Goal: Task Accomplishment & Management: Use online tool/utility

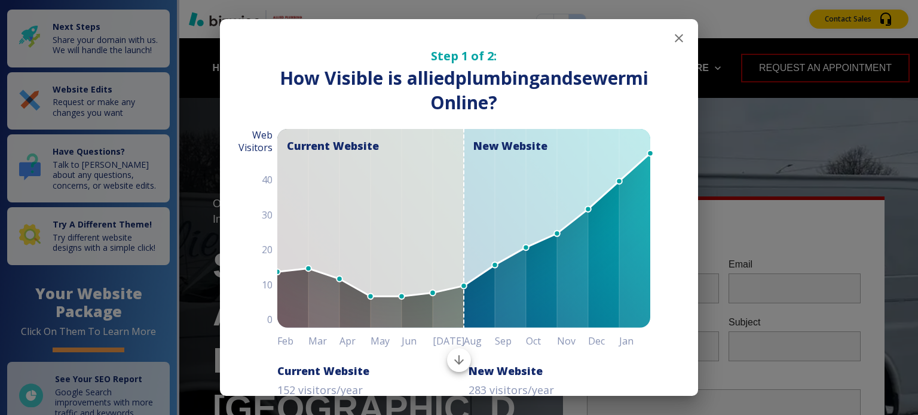
click at [675, 35] on icon "button" at bounding box center [679, 38] width 8 height 8
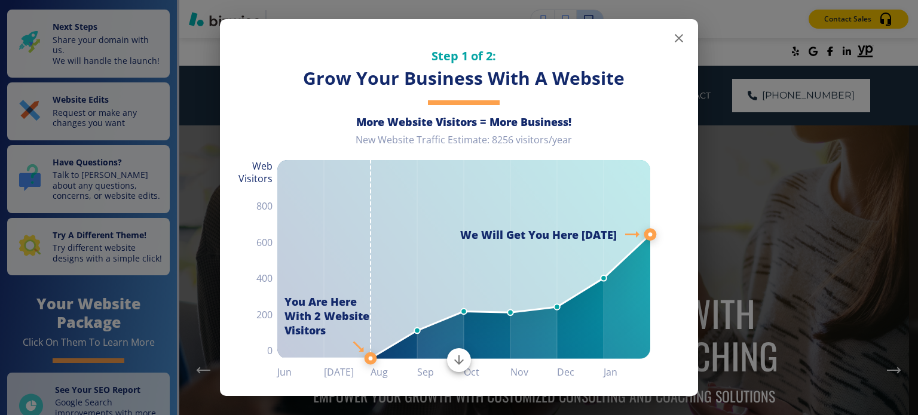
click at [672, 41] on icon "button" at bounding box center [679, 38] width 14 height 14
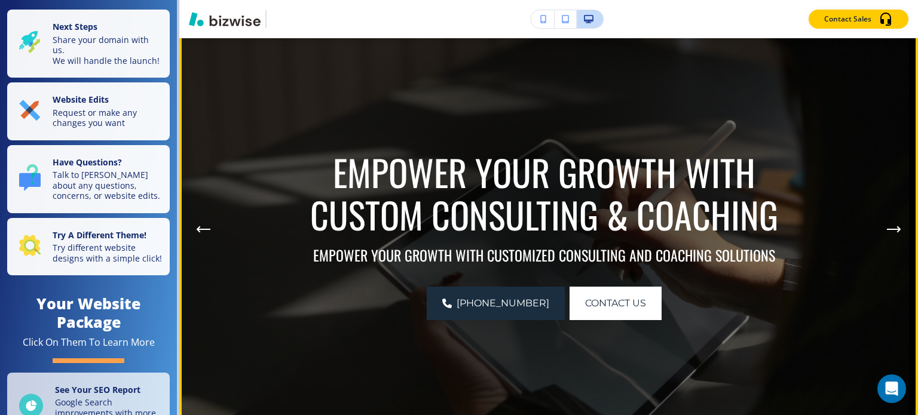
scroll to position [418, 0]
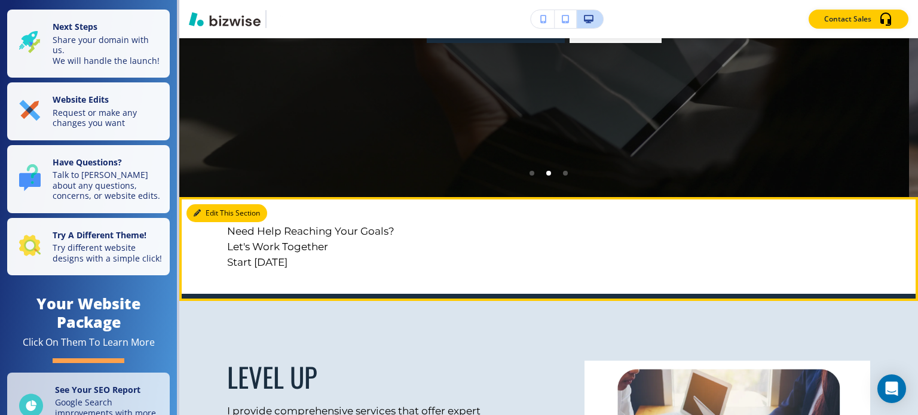
click at [213, 213] on button "Edit This Section" at bounding box center [226, 213] width 81 height 18
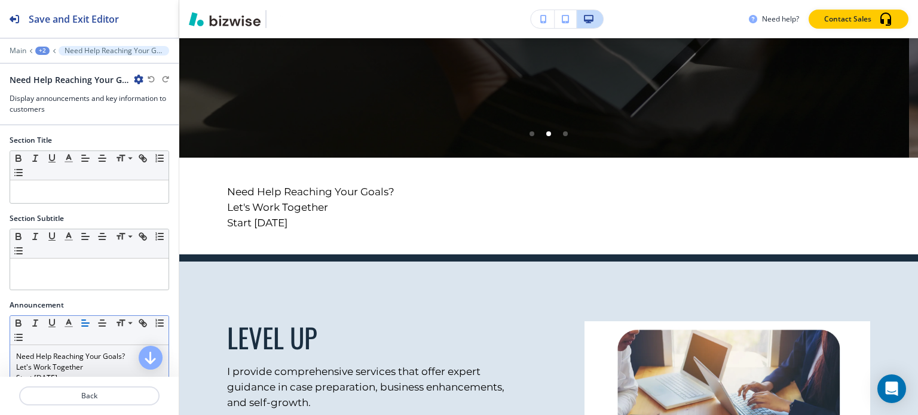
scroll to position [60, 0]
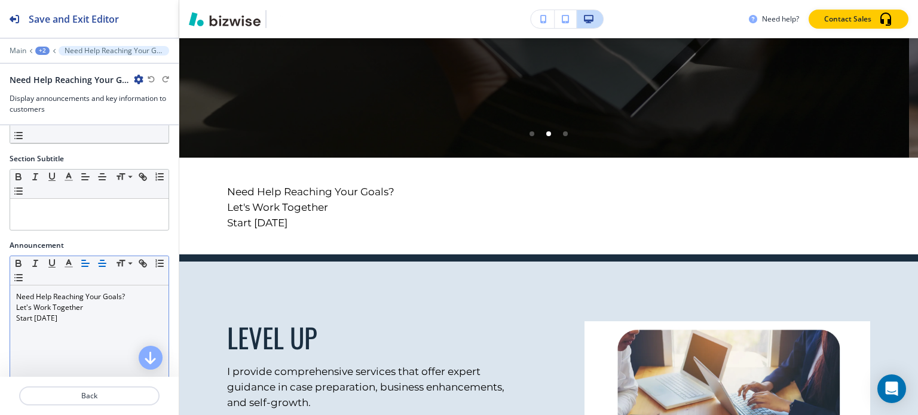
click at [103, 266] on line "button" at bounding box center [102, 266] width 6 height 0
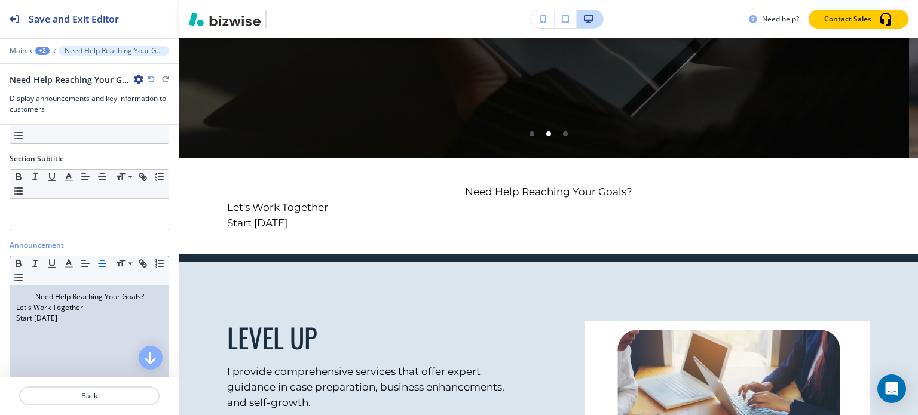
click at [103, 266] on line "button" at bounding box center [102, 266] width 6 height 0
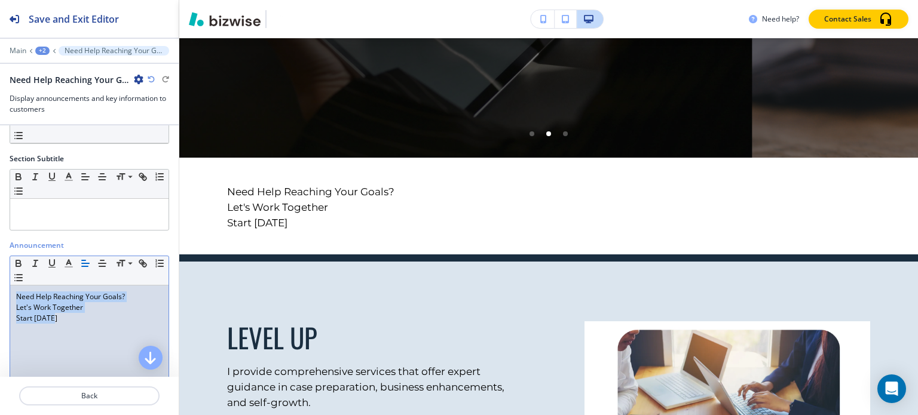
drag, startPoint x: 65, startPoint y: 322, endPoint x: 12, endPoint y: 287, distance: 63.3
click at [12, 287] on div "Need Help Reaching Your Goals? Let's Work Together Start [DATE]" at bounding box center [89, 363] width 158 height 155
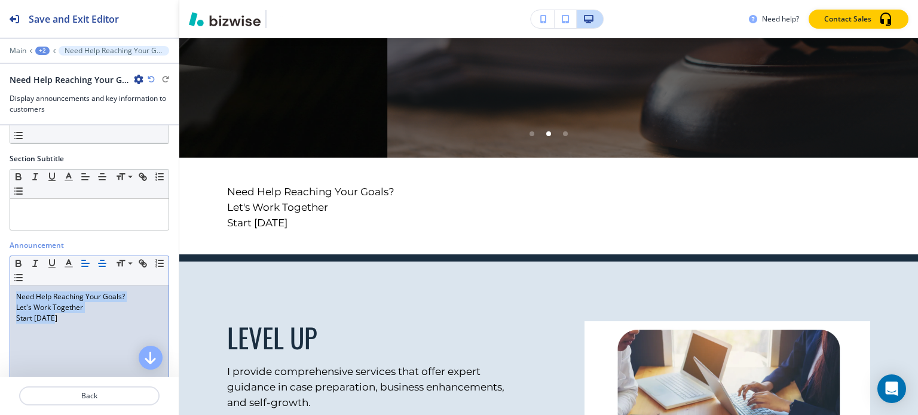
click at [99, 260] on icon "button" at bounding box center [102, 263] width 11 height 11
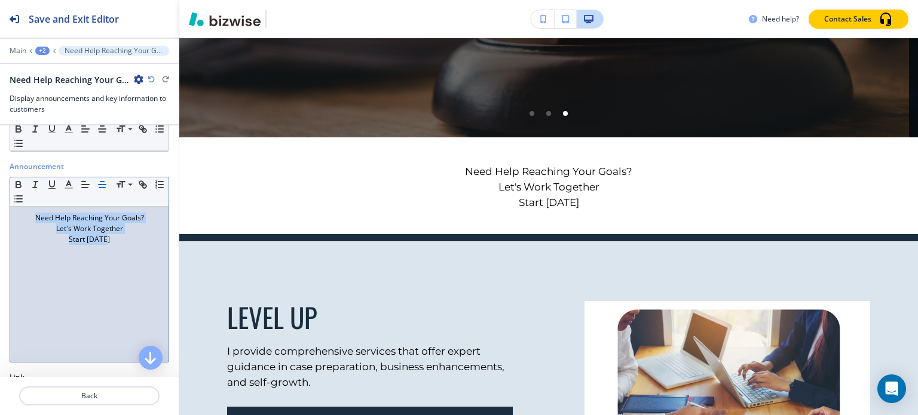
scroll to position [253, 0]
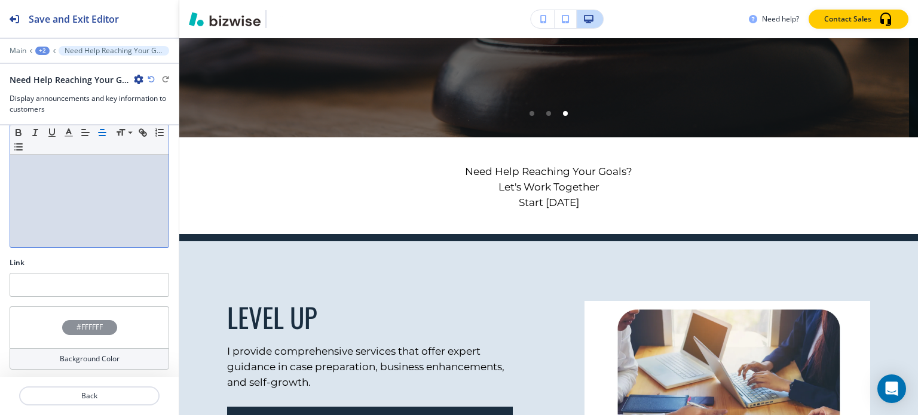
click at [60, 354] on h4 "Background Color" at bounding box center [90, 359] width 60 height 11
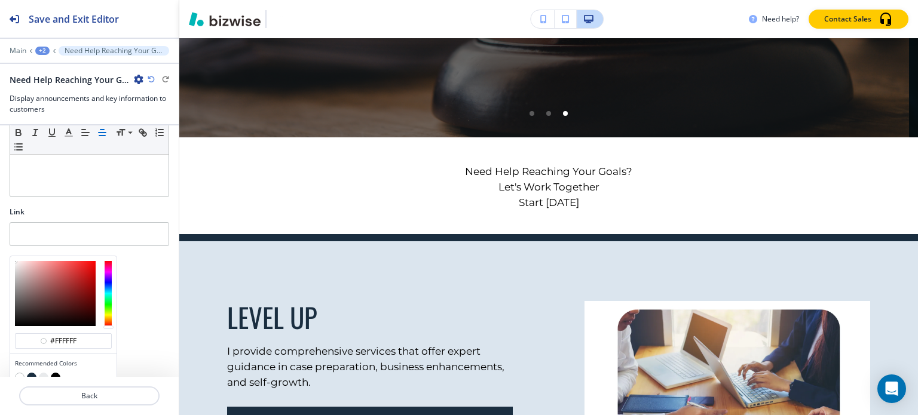
scroll to position [349, 0]
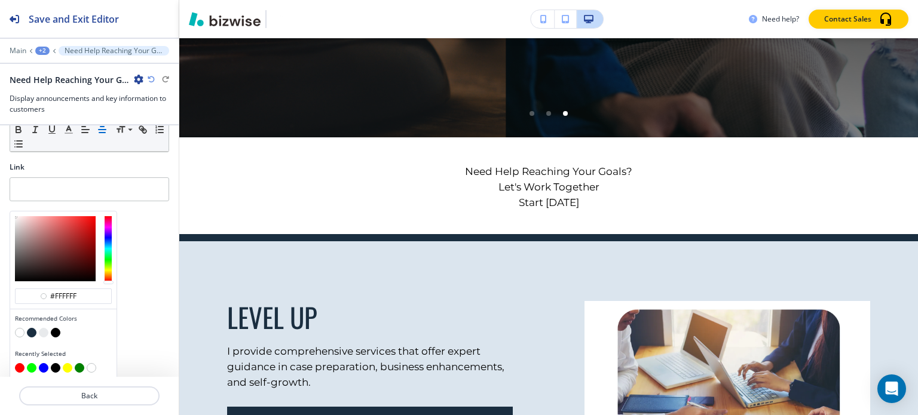
click at [32, 331] on button "button" at bounding box center [32, 333] width 10 height 10
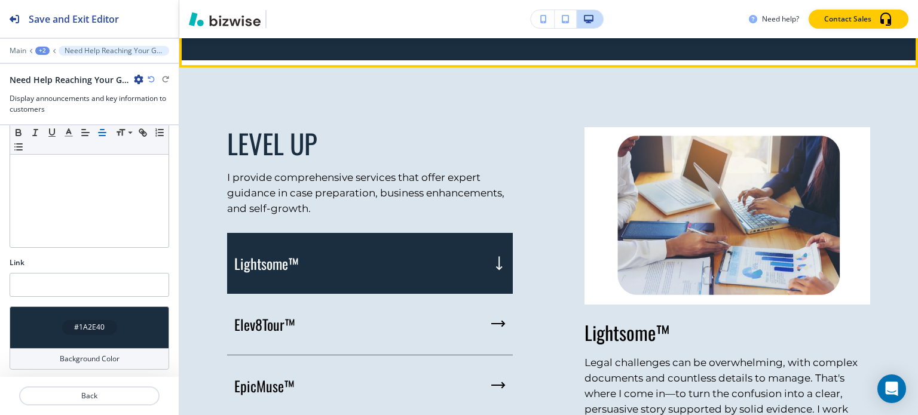
scroll to position [657, 0]
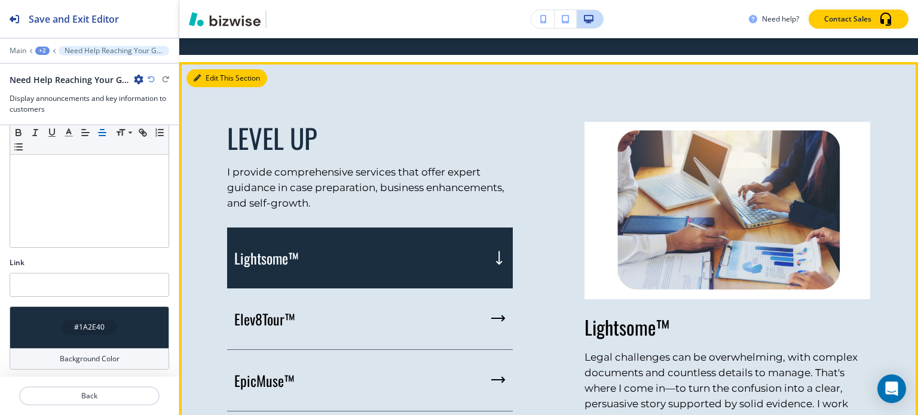
click at [214, 83] on button "Edit This Section" at bounding box center [226, 78] width 81 height 18
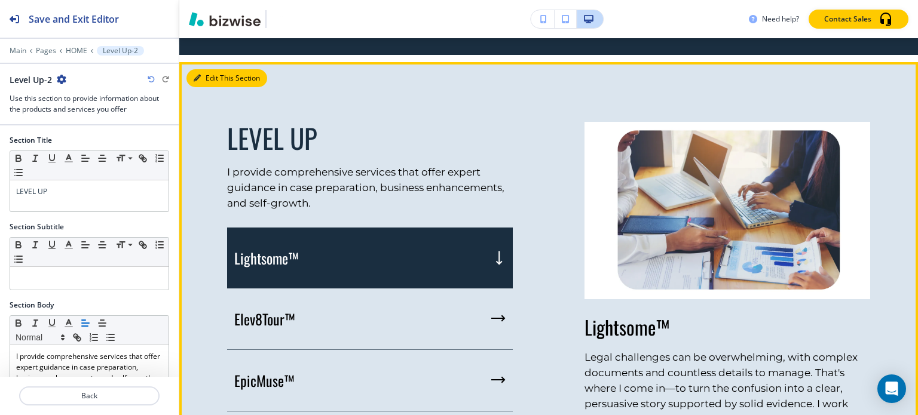
scroll to position [681, 0]
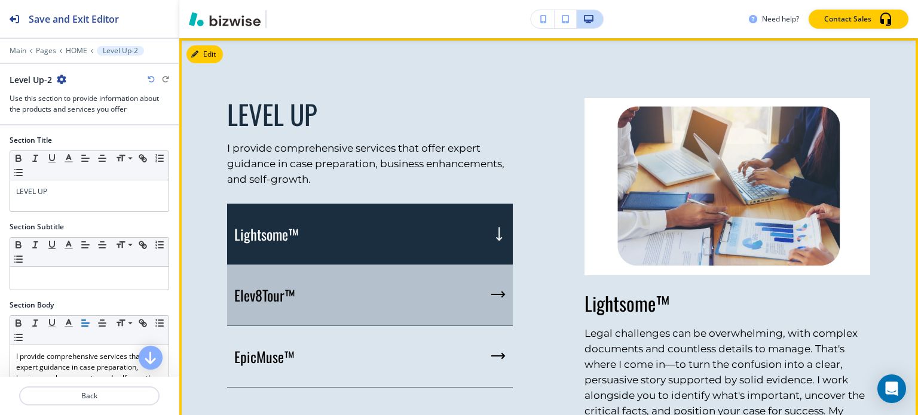
click at [316, 279] on div "Elev8Tour™" at bounding box center [370, 296] width 286 height 62
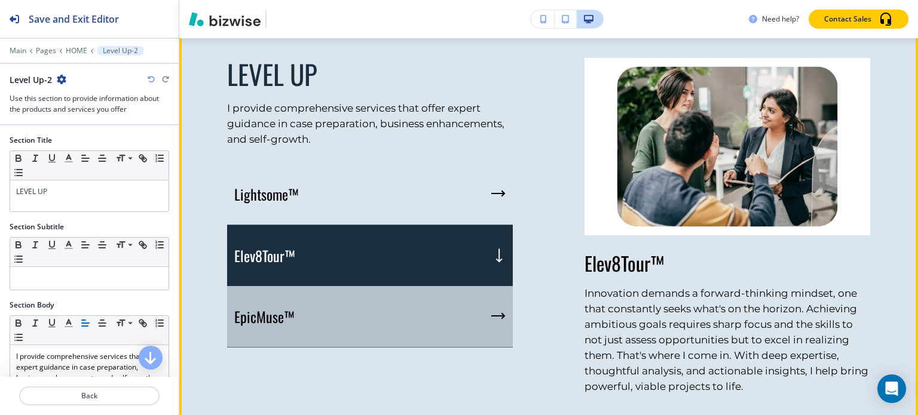
scroll to position [741, 0]
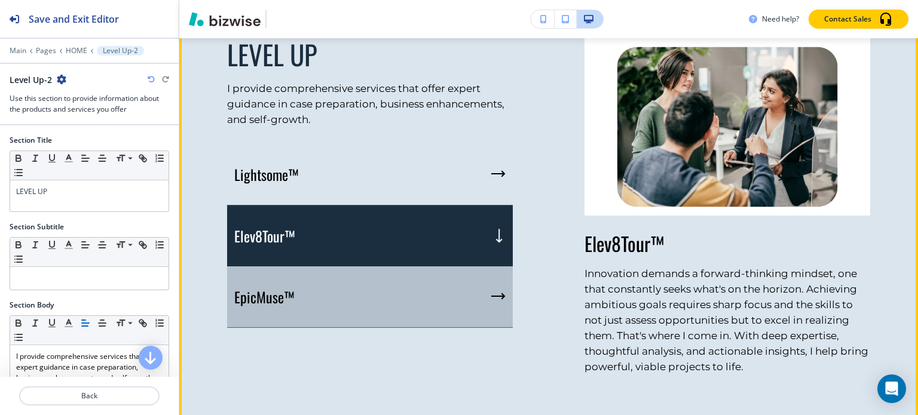
click at [356, 318] on div "EpicMuse™" at bounding box center [370, 297] width 286 height 62
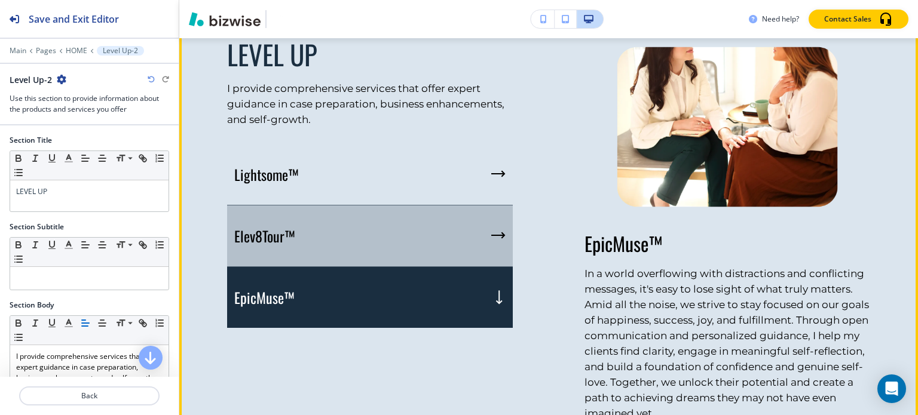
click at [363, 249] on div "Elev8Tour™" at bounding box center [370, 237] width 286 height 62
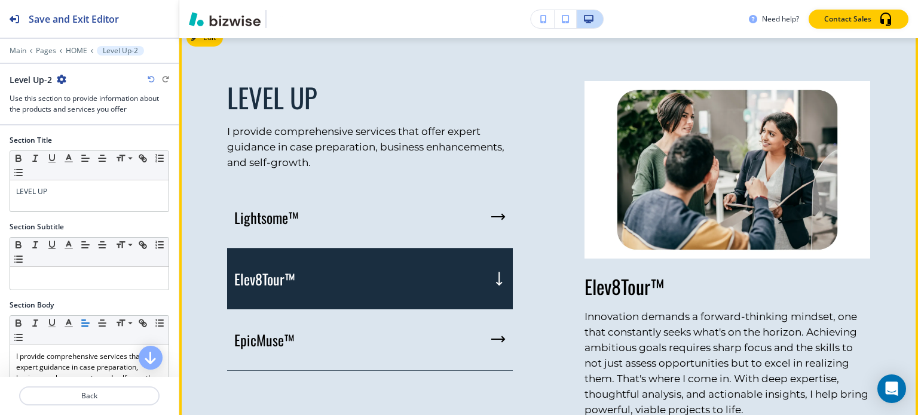
scroll to position [681, 0]
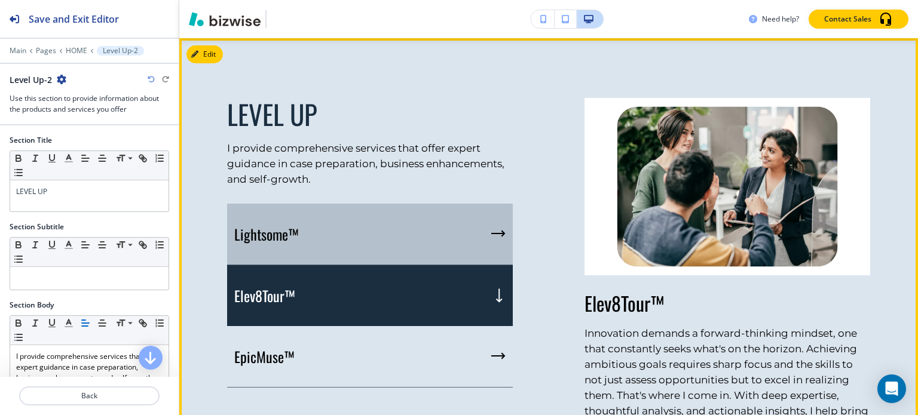
click at [354, 232] on div "Lightsome™" at bounding box center [370, 235] width 286 height 62
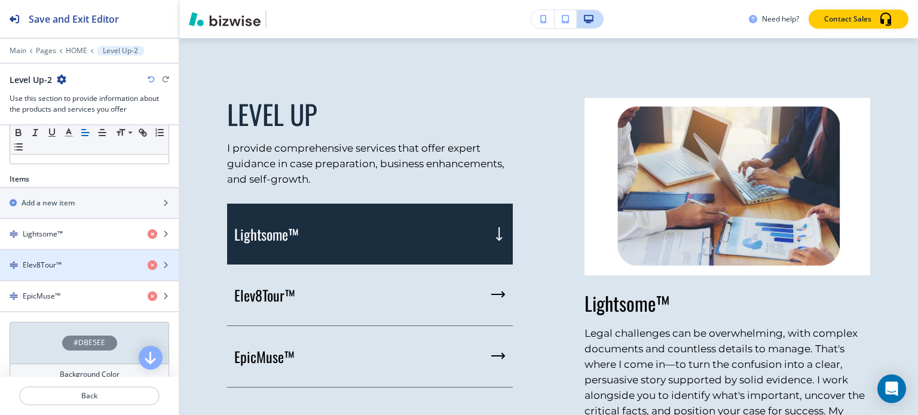
scroll to position [351, 0]
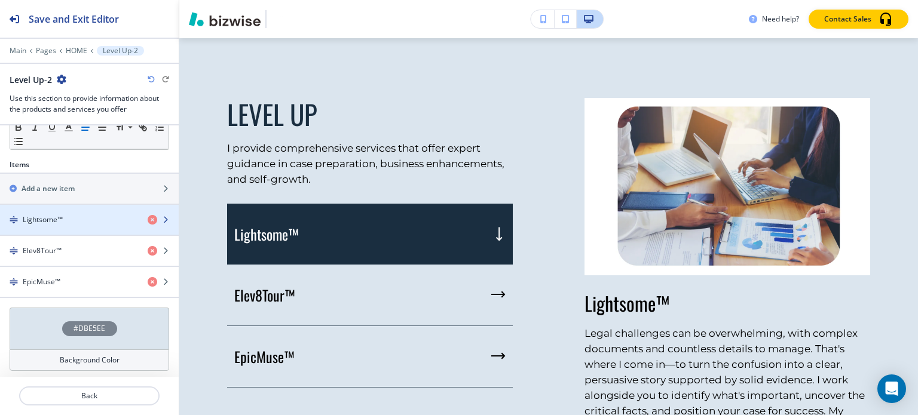
click at [77, 218] on div "Lightsome™" at bounding box center [69, 219] width 138 height 11
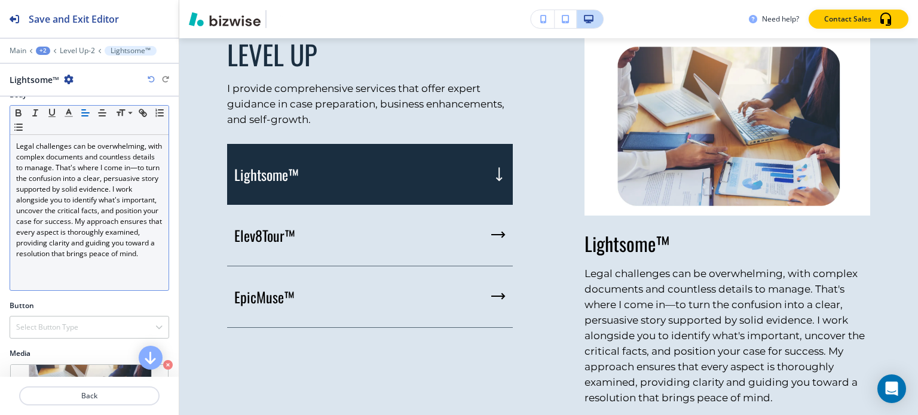
scroll to position [167, 0]
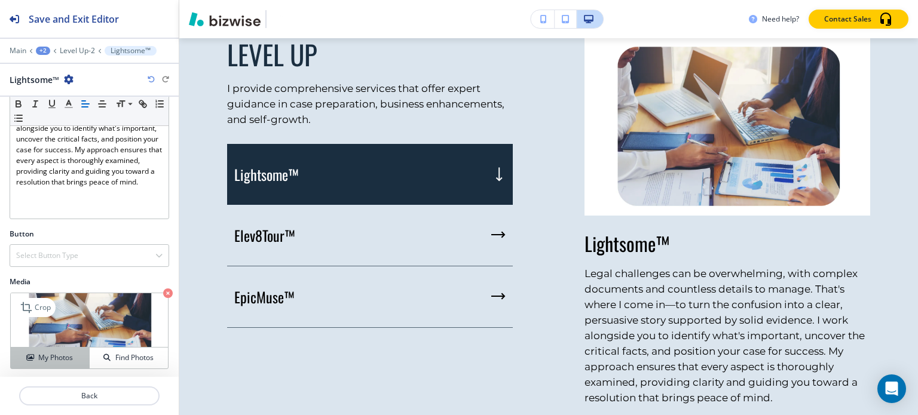
click at [54, 352] on h4 "My Photos" at bounding box center [55, 357] width 35 height 11
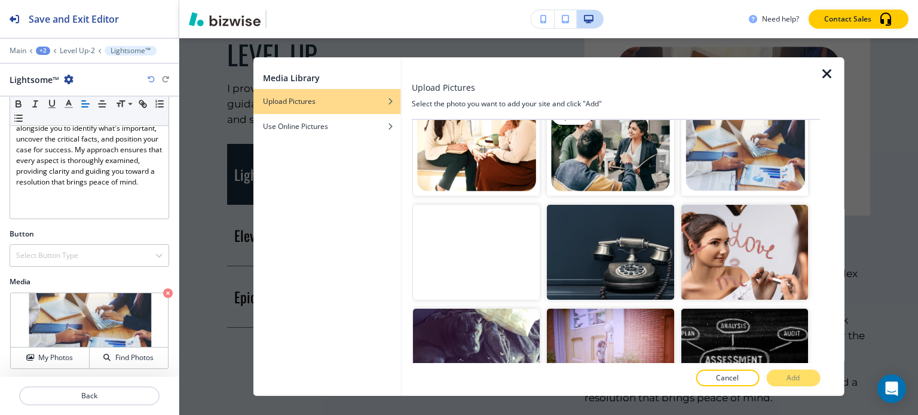
scroll to position [60, 0]
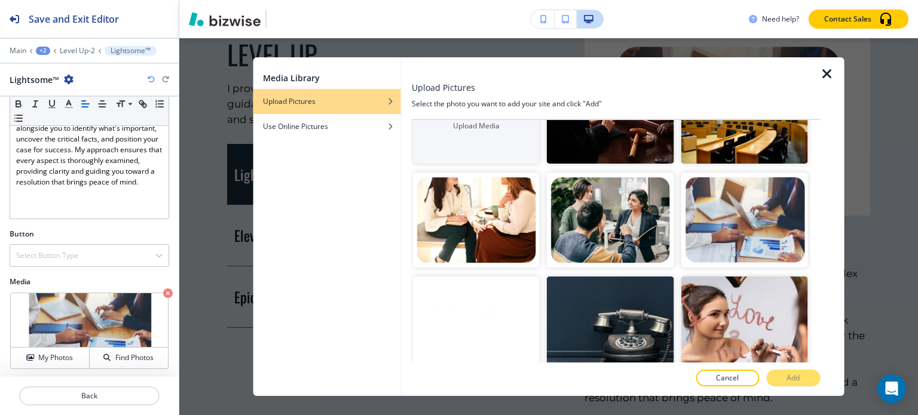
click at [822, 85] on div at bounding box center [832, 226] width 24 height 339
click at [824, 70] on icon "button" at bounding box center [827, 74] width 14 height 14
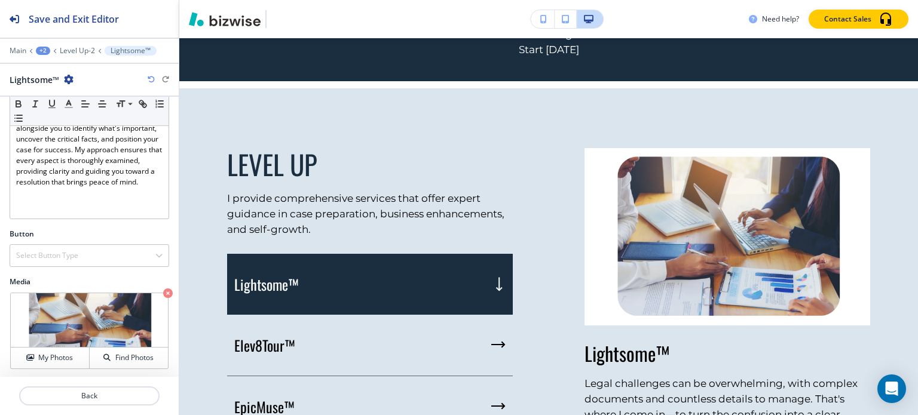
scroll to position [562, 0]
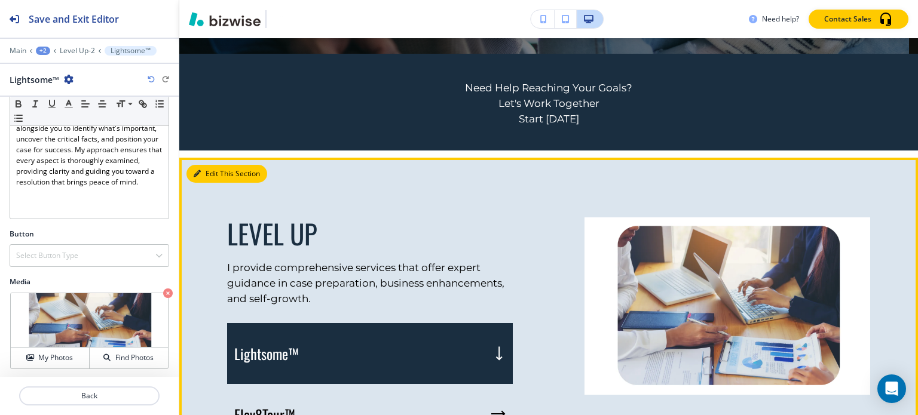
click at [207, 175] on button "Edit This Section" at bounding box center [226, 174] width 81 height 18
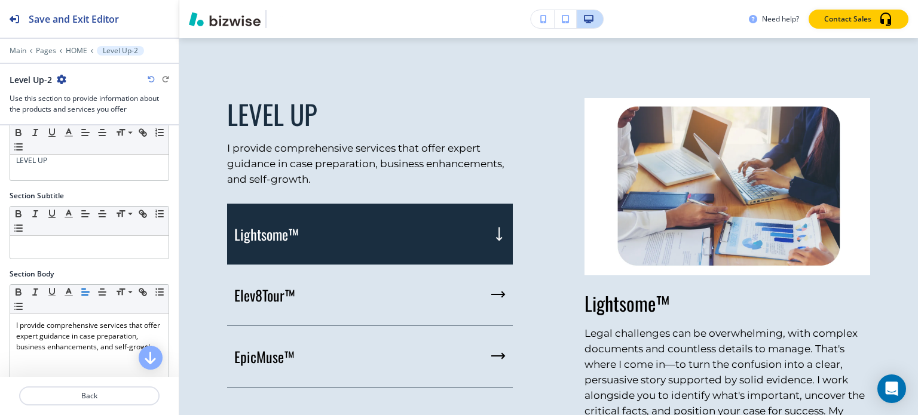
scroll to position [351, 0]
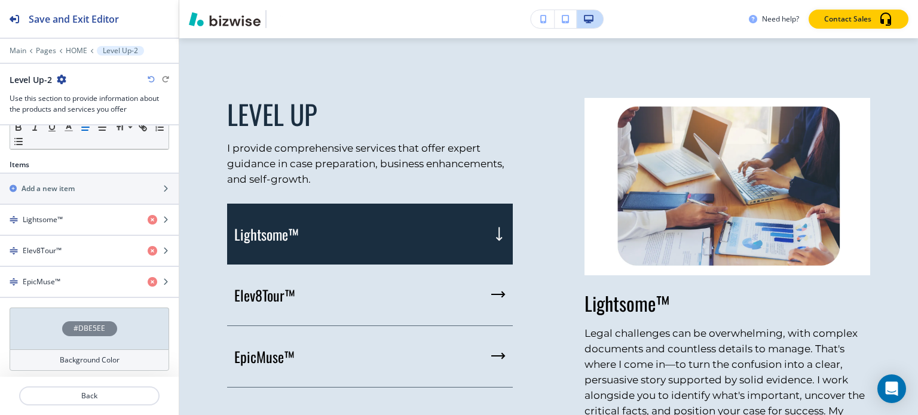
click at [75, 355] on h4 "Background Color" at bounding box center [90, 360] width 60 height 11
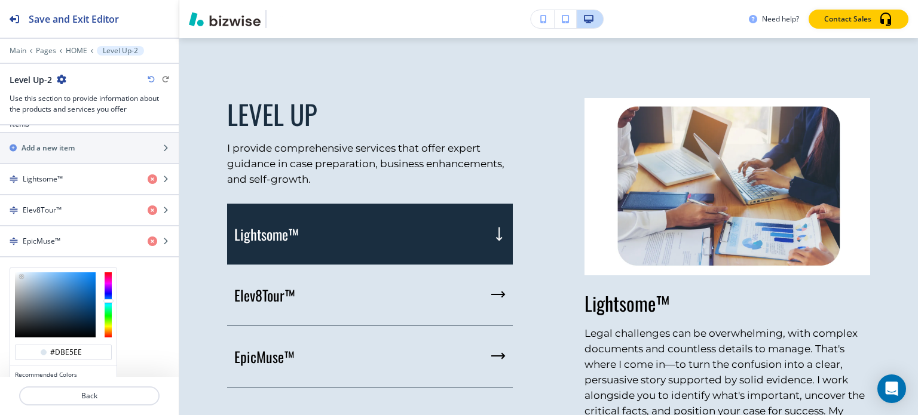
scroll to position [447, 0]
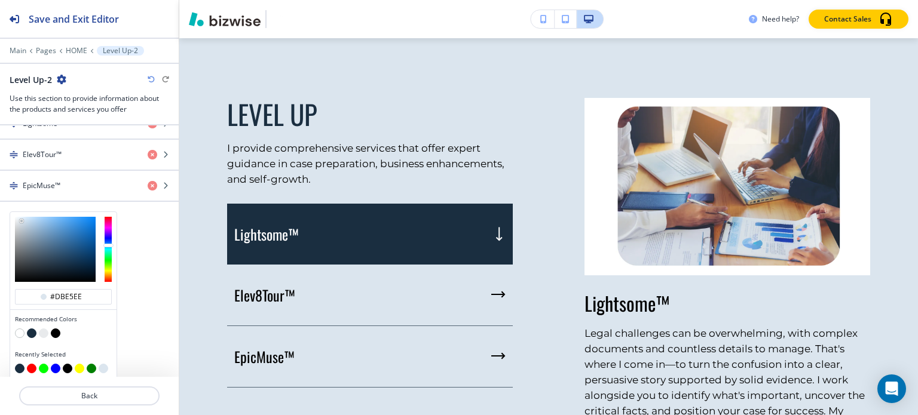
click at [21, 332] on button "button" at bounding box center [20, 334] width 10 height 10
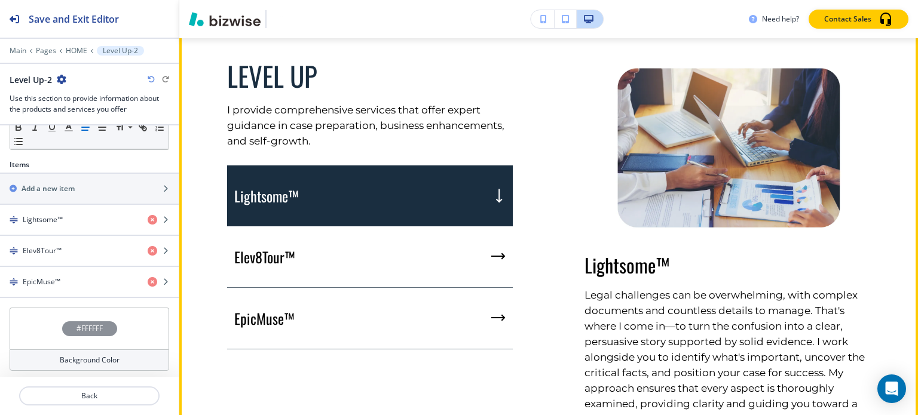
scroll to position [741, 0]
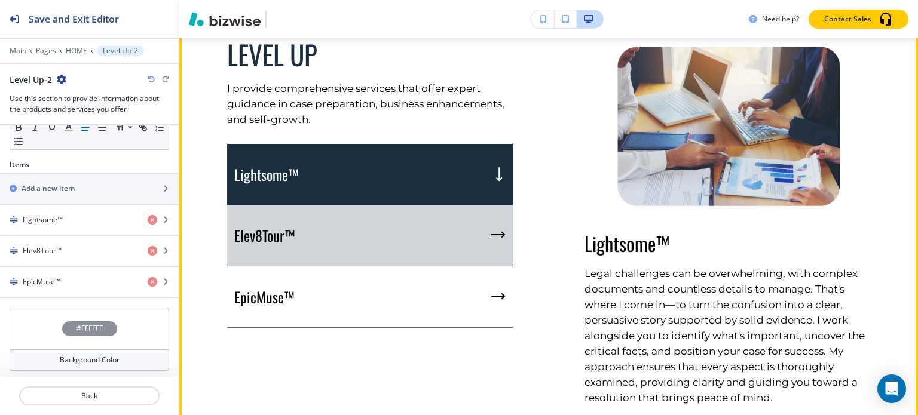
click at [370, 239] on div "Elev8Tour™" at bounding box center [370, 236] width 286 height 62
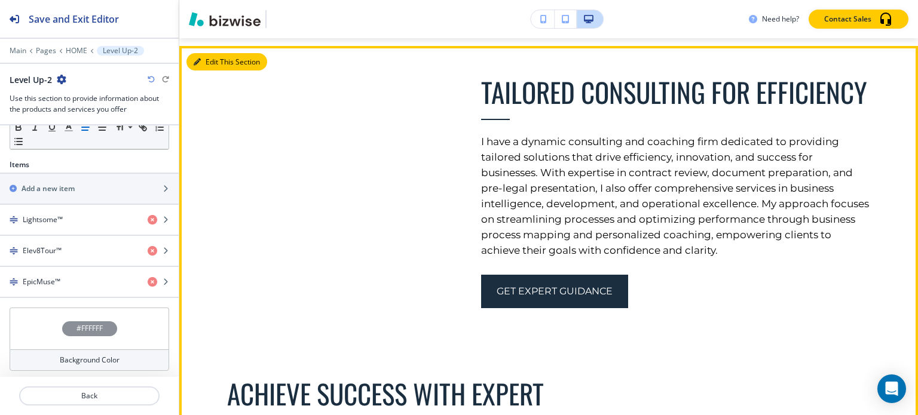
click at [211, 61] on button "Edit This Section" at bounding box center [226, 62] width 81 height 18
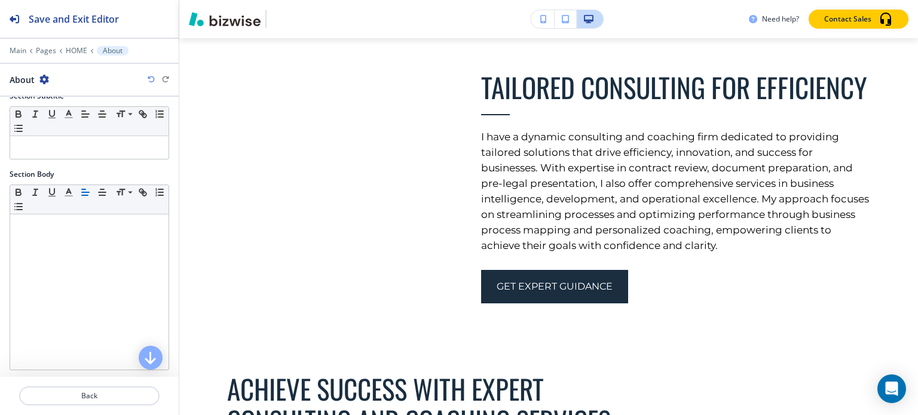
scroll to position [292, 0]
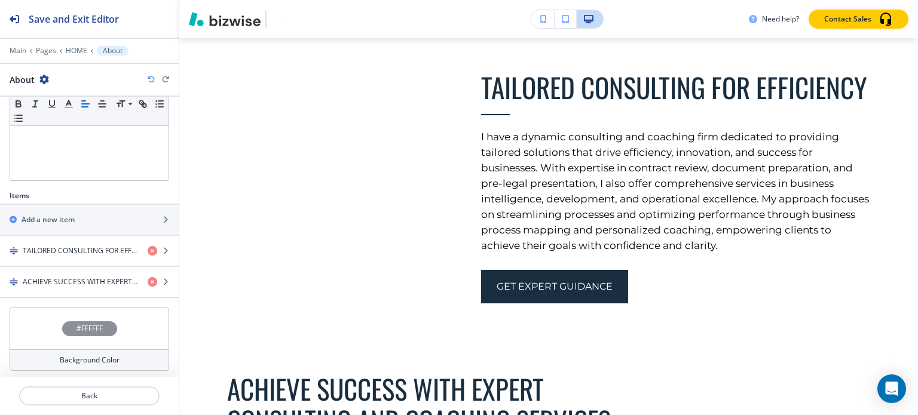
click at [53, 342] on div "#FFFFFF" at bounding box center [90, 329] width 160 height 42
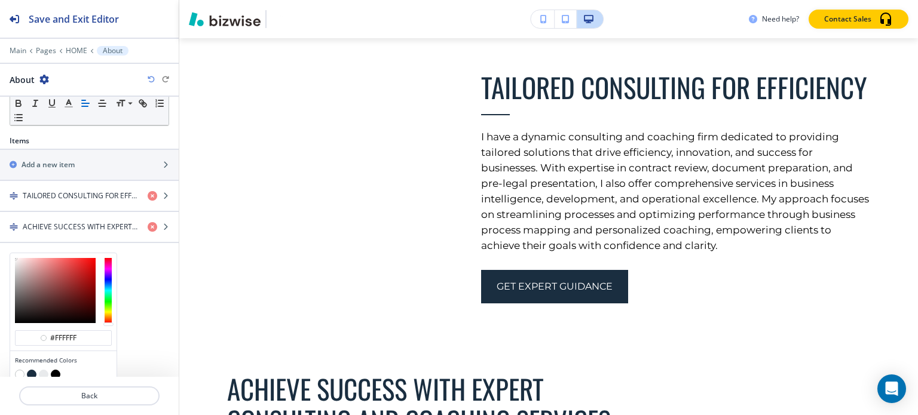
scroll to position [388, 0]
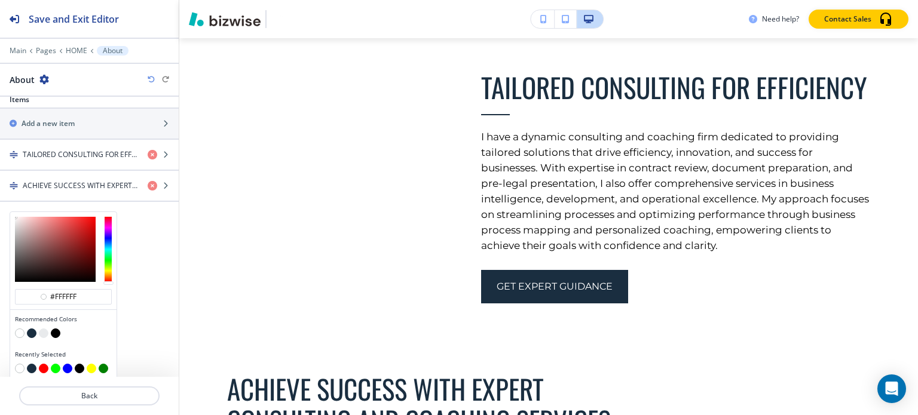
click at [45, 330] on button "button" at bounding box center [44, 334] width 10 height 10
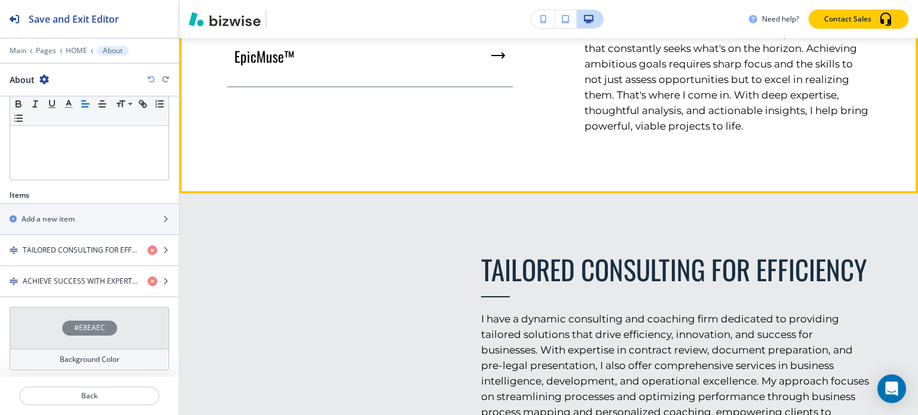
scroll to position [1193, 0]
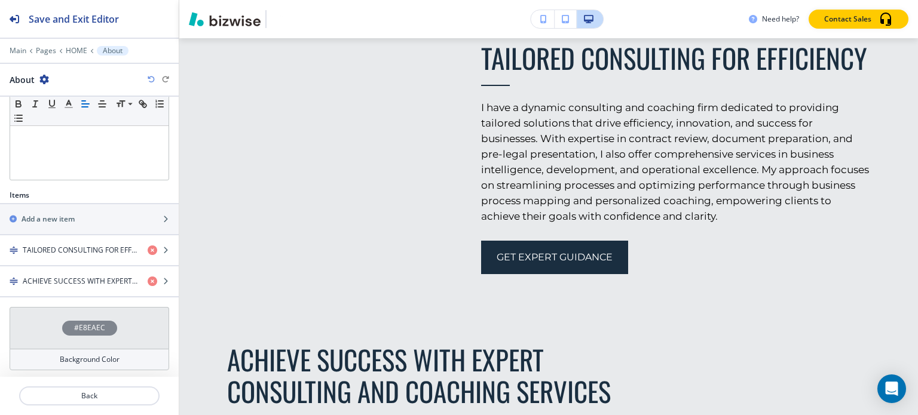
click at [94, 345] on div "#E8EAEC Background Color" at bounding box center [90, 338] width 160 height 63
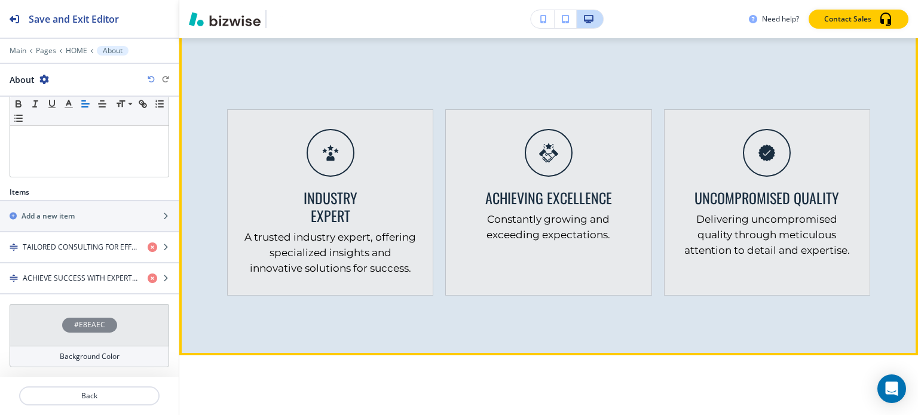
scroll to position [292, 0]
click at [215, 35] on button "Edit This Section" at bounding box center [226, 26] width 81 height 18
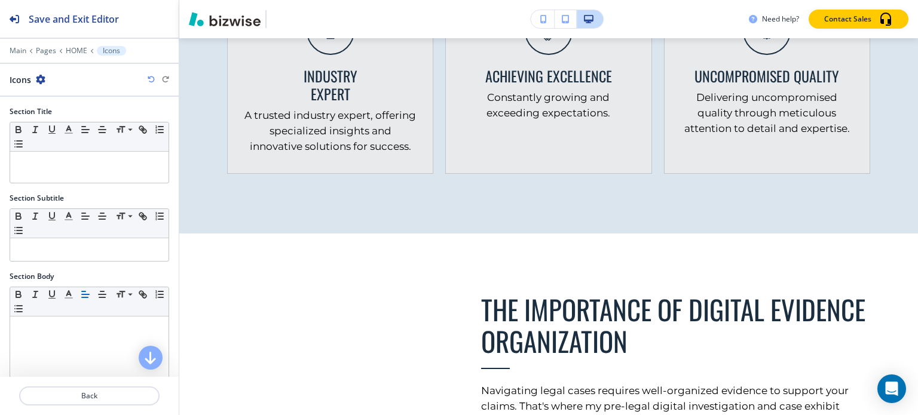
scroll to position [370, 0]
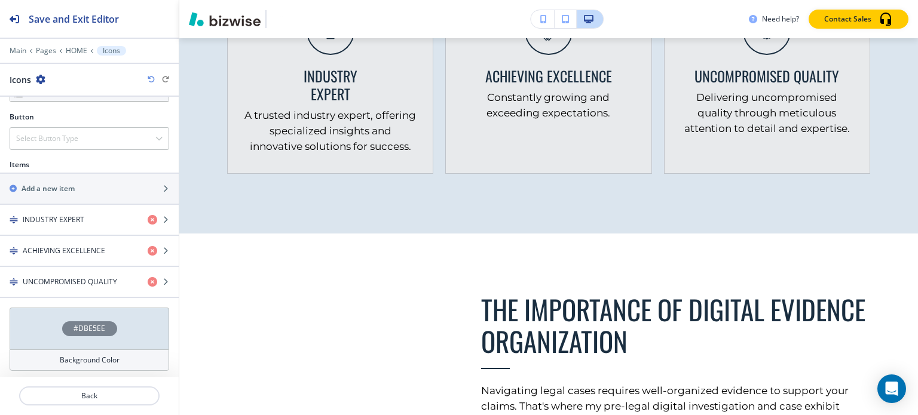
click at [81, 350] on div "Background Color" at bounding box center [90, 361] width 160 height 22
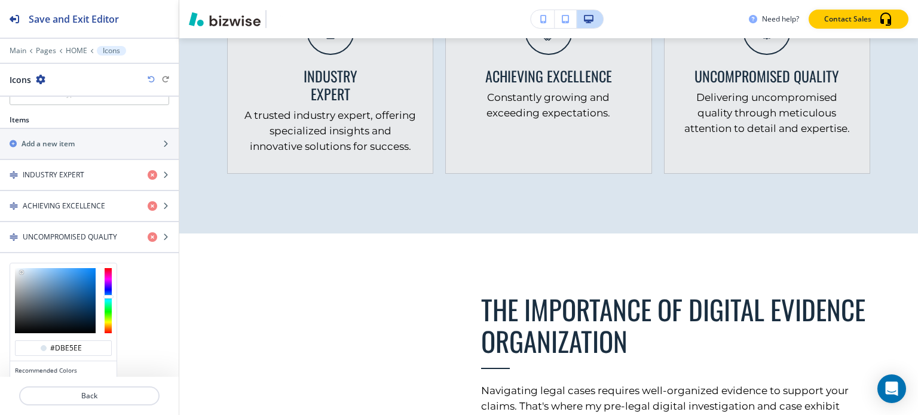
scroll to position [466, 0]
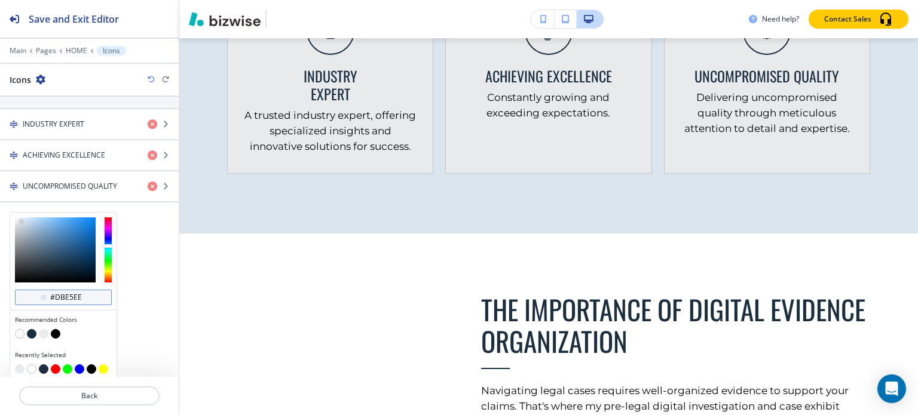
click at [88, 293] on input "#dbe5ee" at bounding box center [70, 298] width 42 height 10
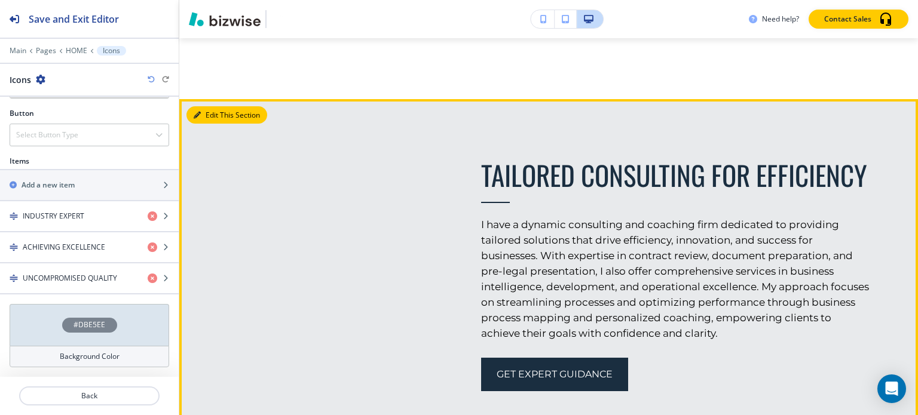
scroll to position [370, 0]
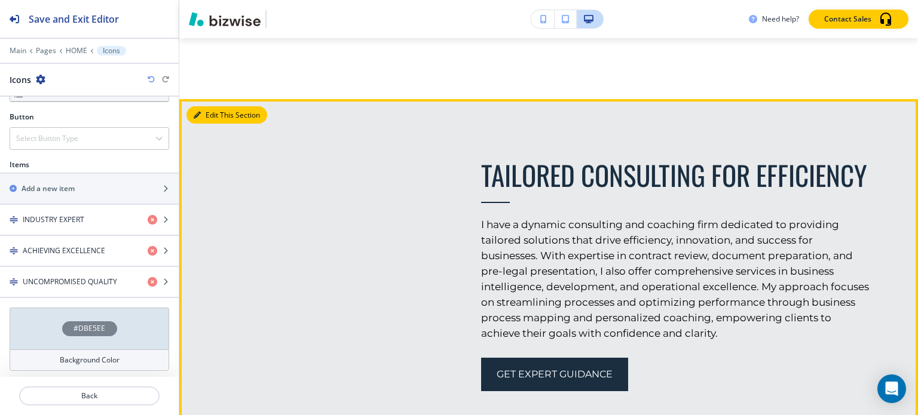
click at [204, 114] on button "Edit This Section" at bounding box center [226, 115] width 81 height 18
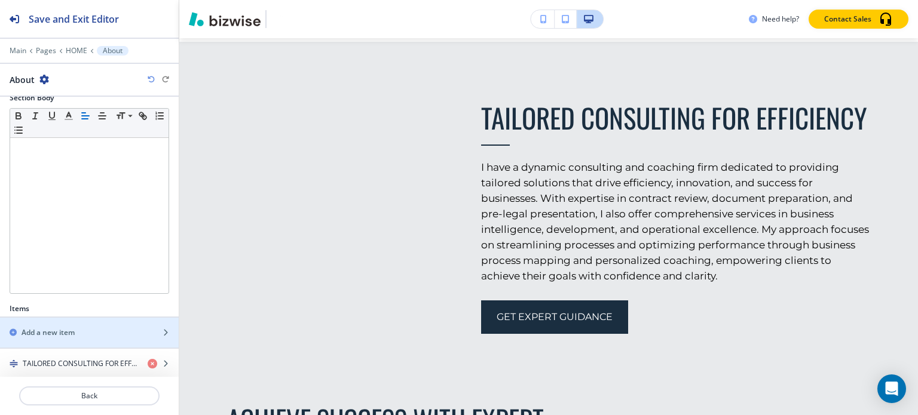
scroll to position [292, 0]
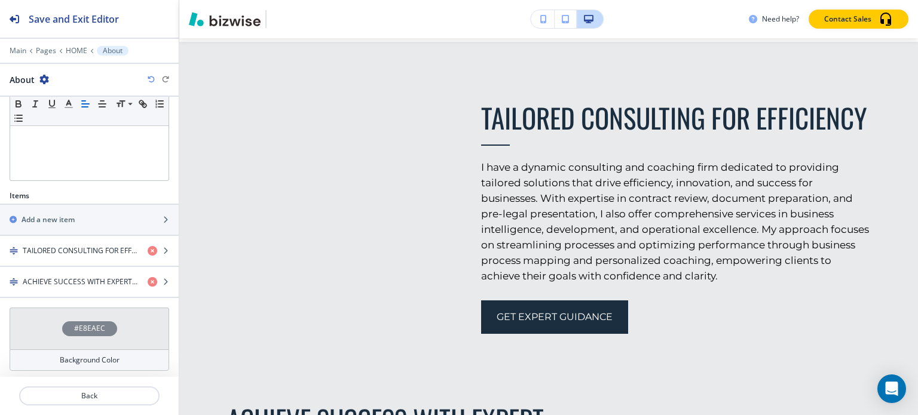
click at [77, 356] on h4 "Background Color" at bounding box center [90, 360] width 60 height 11
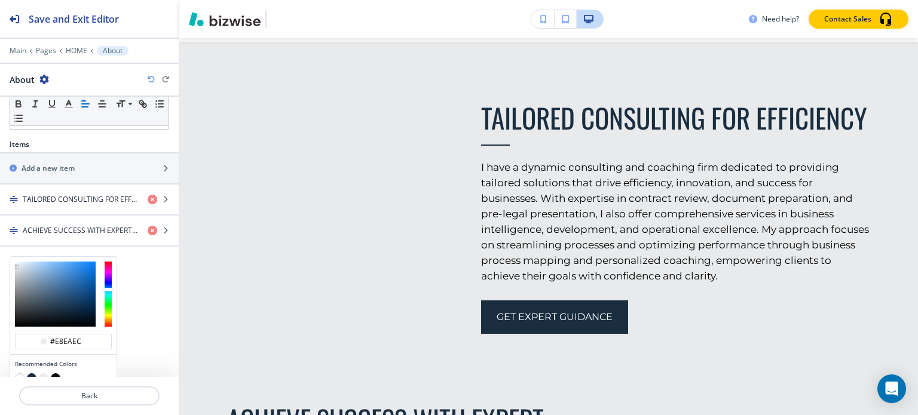
scroll to position [388, 0]
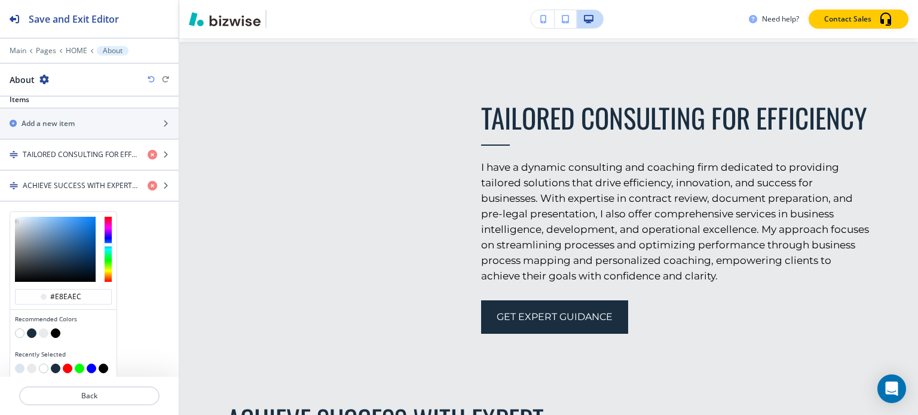
click at [75, 301] on div "#e8eaec" at bounding box center [63, 299] width 106 height 21
click at [76, 297] on input "#e8eaec" at bounding box center [70, 297] width 42 height 10
paste input "#dbe5ee"
click at [55, 292] on input "##dbe5ee" at bounding box center [70, 297] width 42 height 10
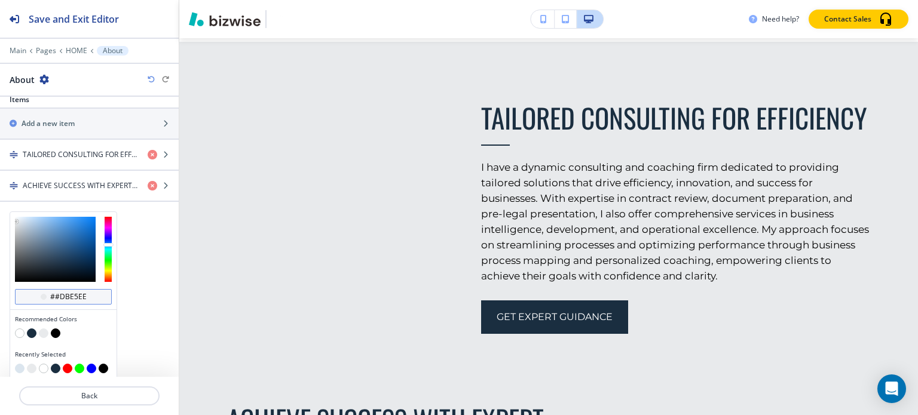
type input "#dbe5ee"
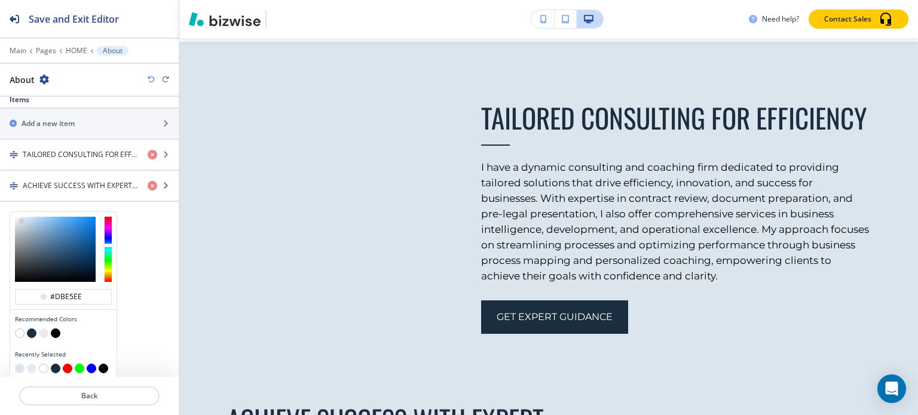
scroll to position [292, 0]
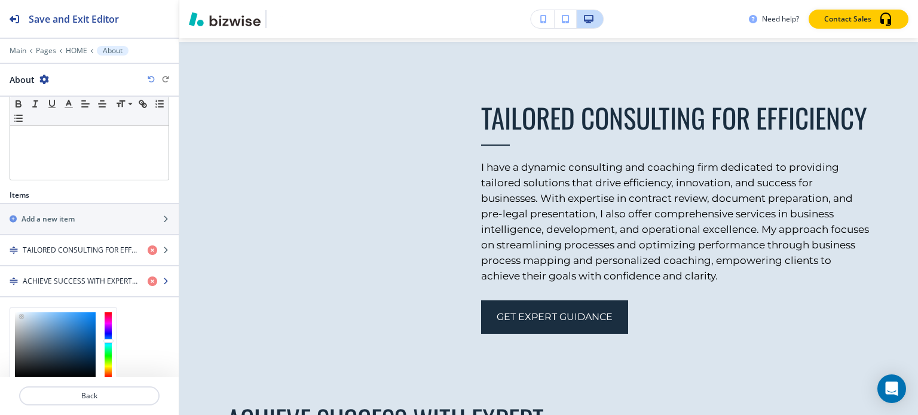
click at [129, 266] on div "Section Title Small Normal Large Huge Section Subtitle Small Normal Large Huge …" at bounding box center [89, 237] width 179 height 280
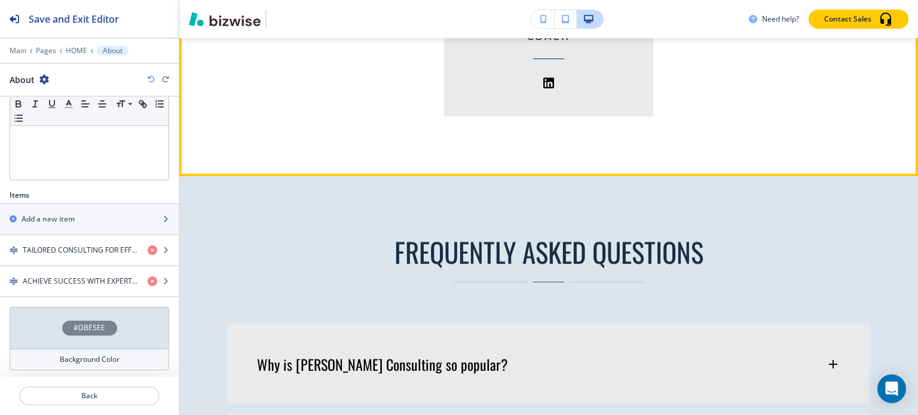
scroll to position [3420, 0]
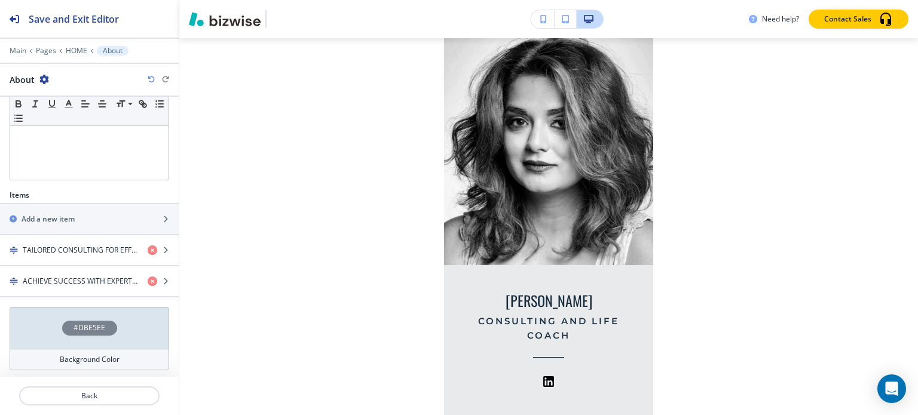
click at [550, 22] on button "button" at bounding box center [543, 19] width 24 height 18
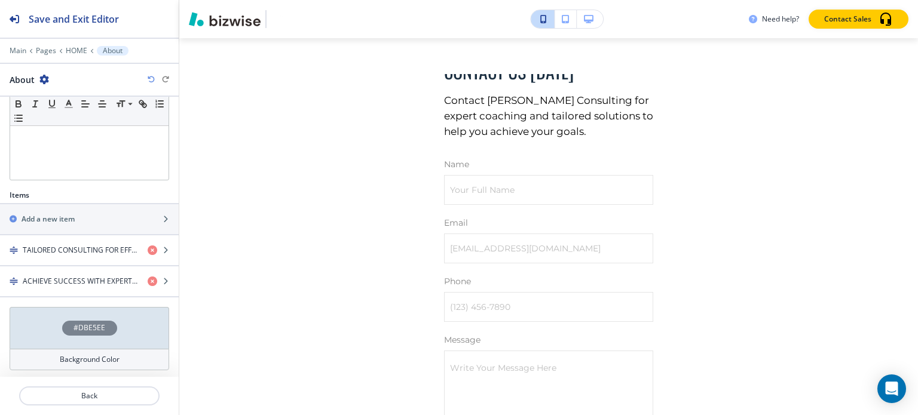
scroll to position [6015, 0]
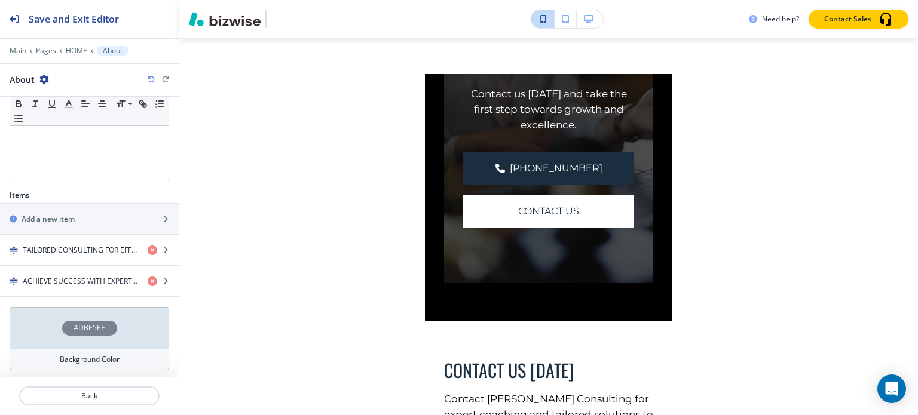
click at [587, 15] on icon "button" at bounding box center [589, 19] width 10 height 8
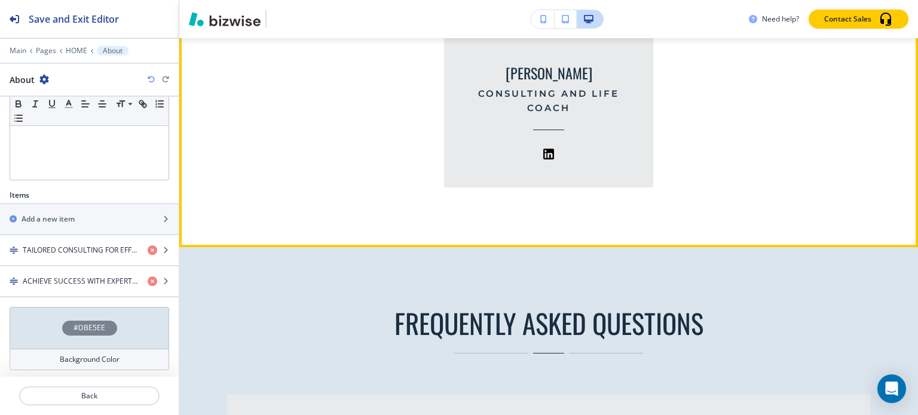
scroll to position [3850, 0]
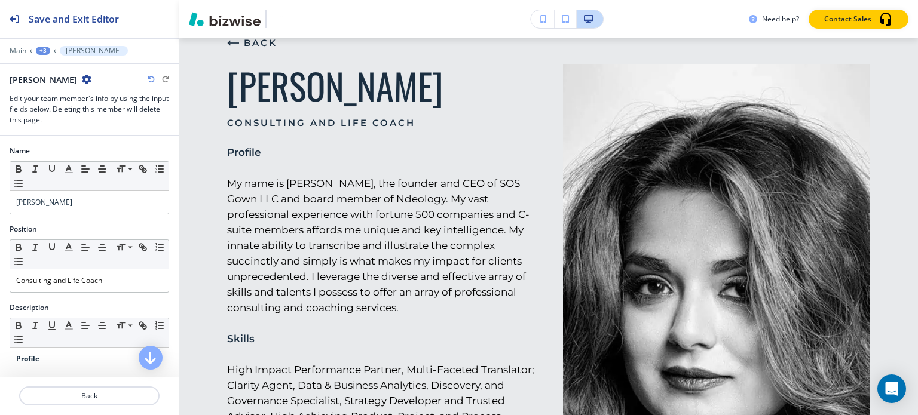
scroll to position [0, 0]
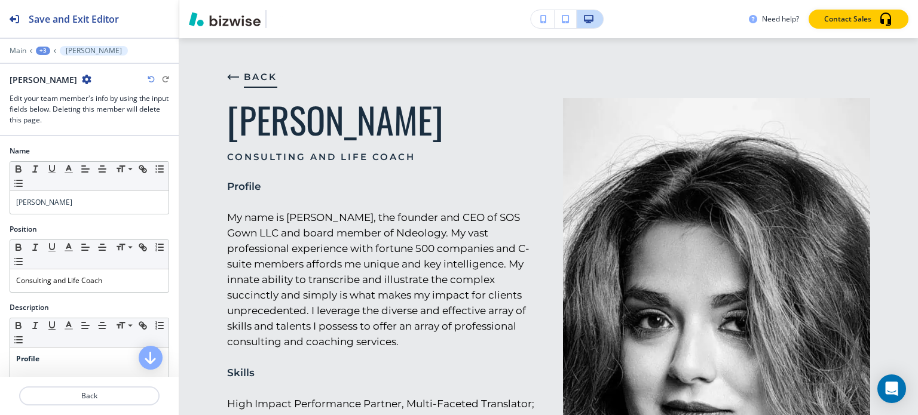
click at [240, 78] on button "BACK" at bounding box center [252, 77] width 50 height 32
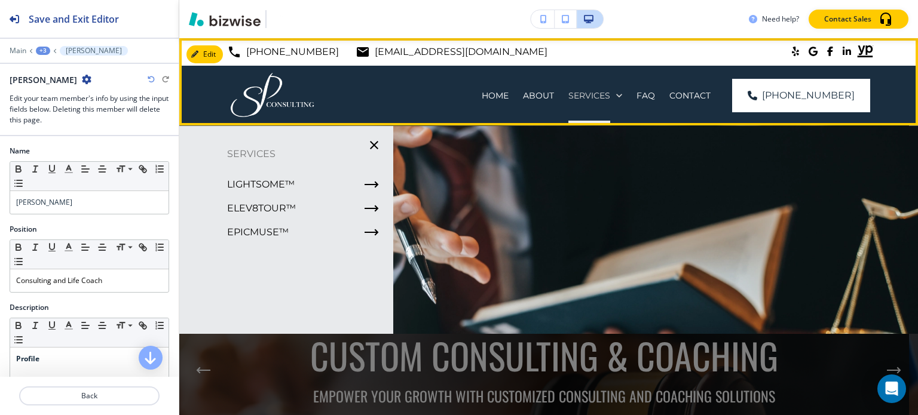
click at [605, 93] on p "SERVICES" at bounding box center [589, 96] width 42 height 12
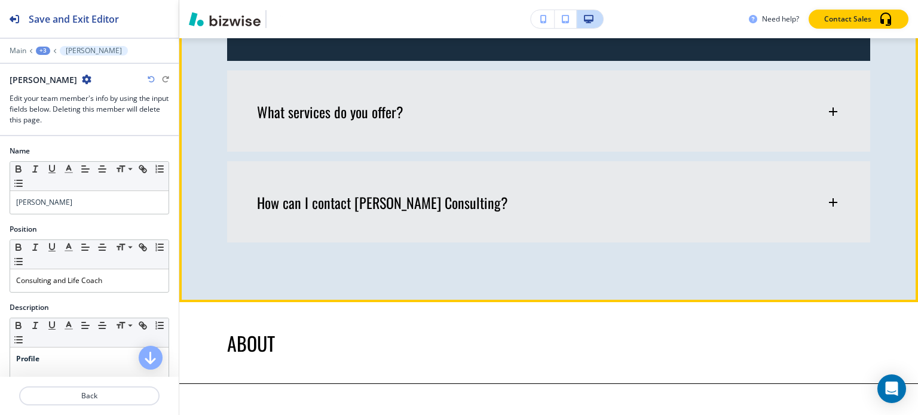
scroll to position [2, 0]
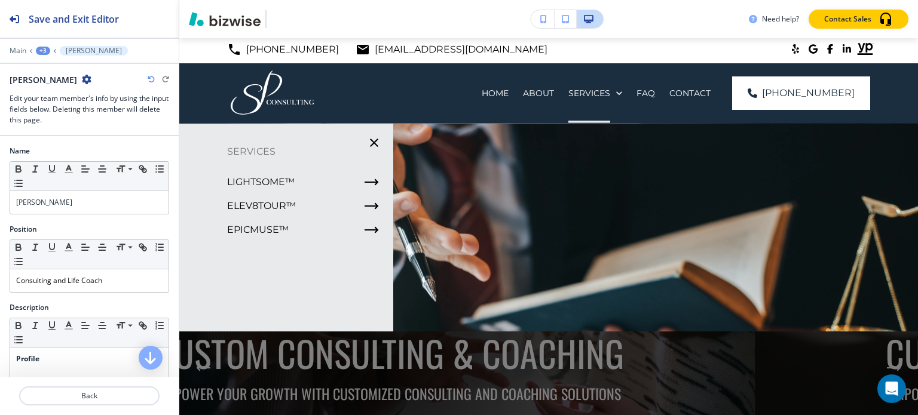
click at [406, 262] on div "Edit [PHONE_NUMBER] [EMAIL_ADDRESS][DOMAIN_NAME] HOME ABOUT SERVICES FAQ CONTAC…" at bounding box center [548, 224] width 738 height 377
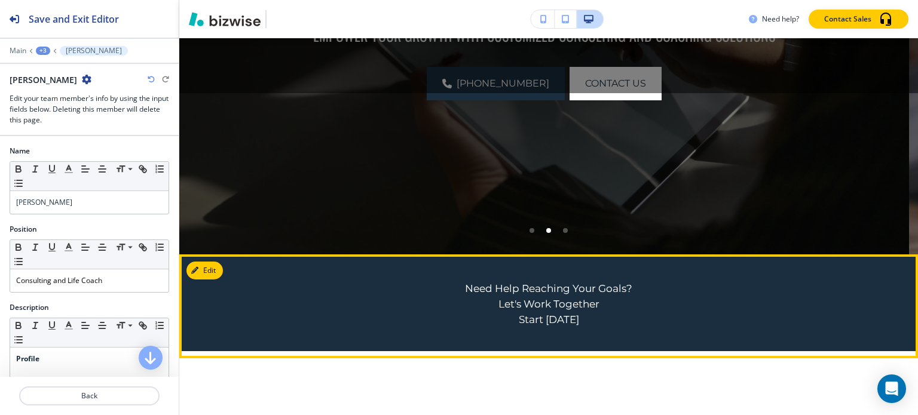
scroll to position [0, 0]
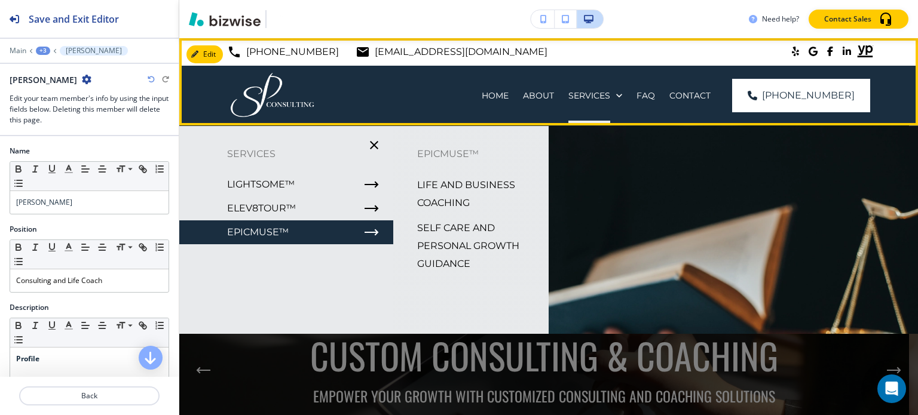
click at [515, 102] on div "HOME" at bounding box center [494, 96] width 41 height 60
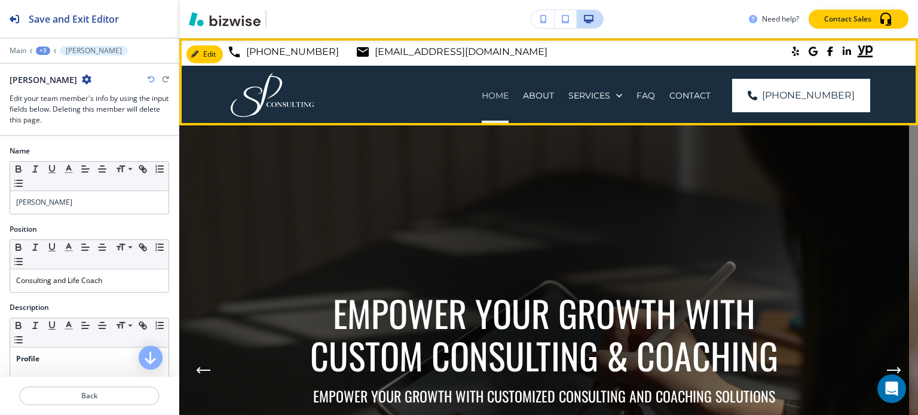
click at [508, 93] on p "HOME" at bounding box center [495, 96] width 27 height 12
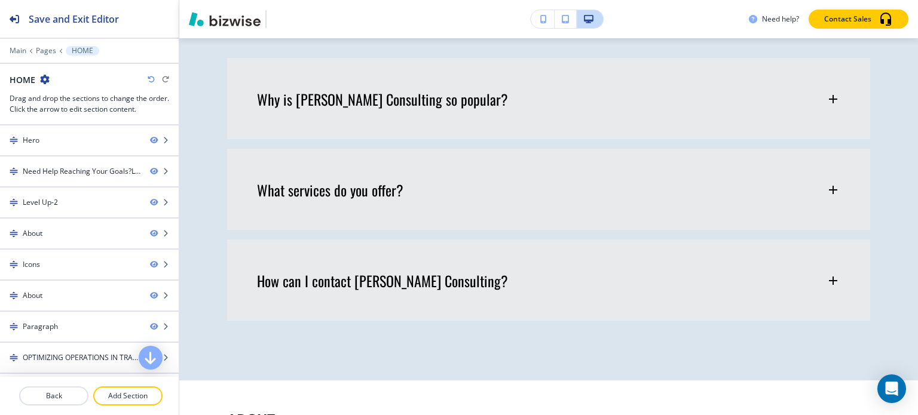
scroll to position [4182, 0]
